Goal: Navigation & Orientation: Find specific page/section

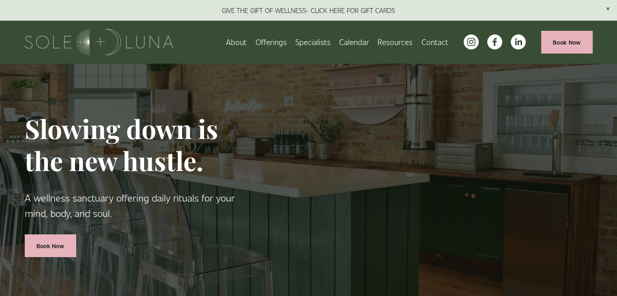
click at [318, 41] on link "Specialists" at bounding box center [312, 42] width 35 height 14
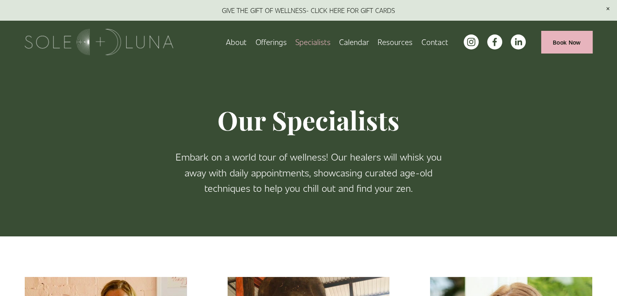
click at [0, 0] on span "Wellness Experiences" at bounding box center [0, 0] width 0 height 0
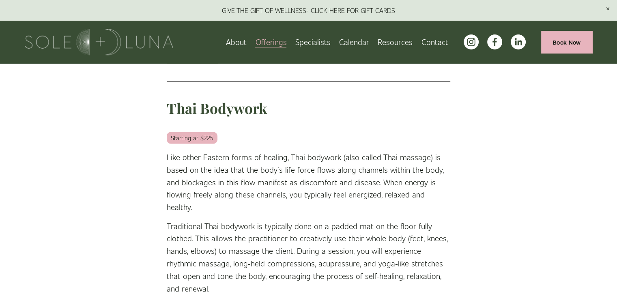
scroll to position [1055, 0]
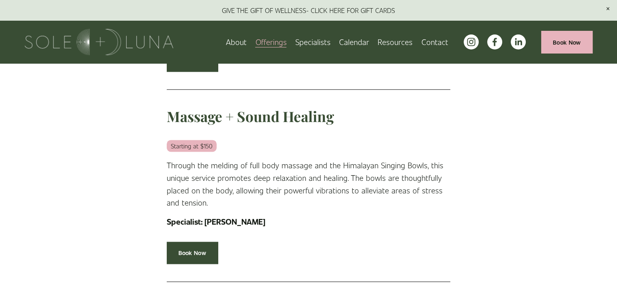
click at [323, 42] on link "Specialists" at bounding box center [312, 42] width 35 height 14
